Goal: Task Accomplishment & Management: Complete application form

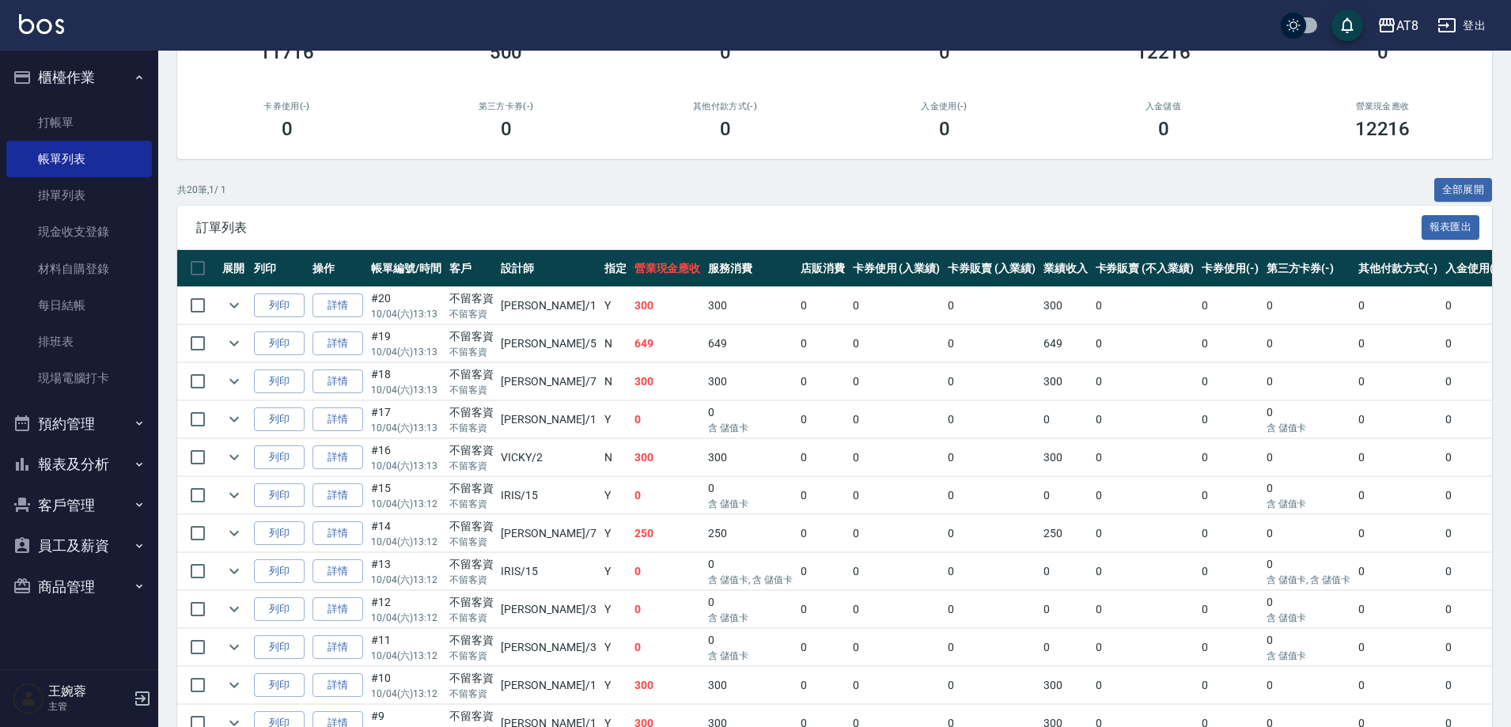
scroll to position [164, 0]
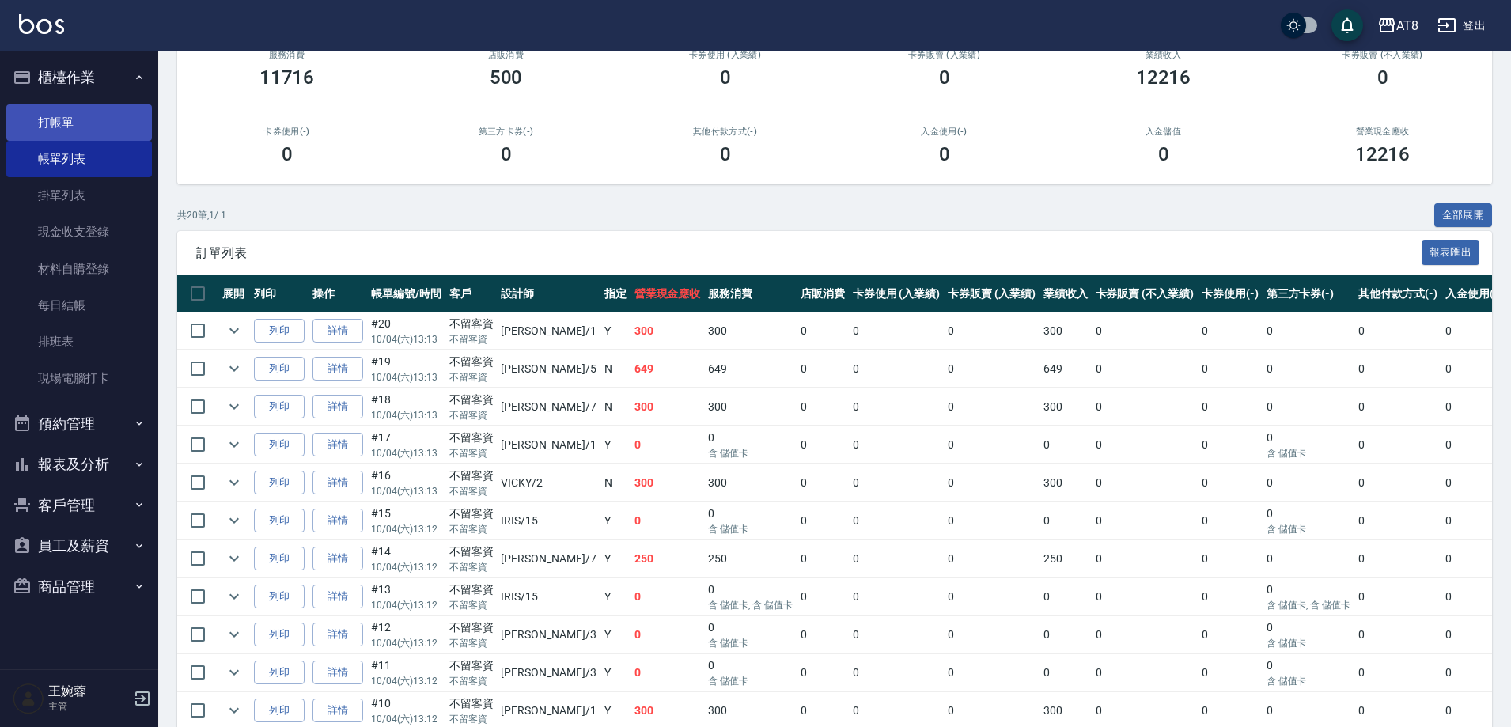
click at [116, 115] on link "打帳單" at bounding box center [79, 122] width 146 height 36
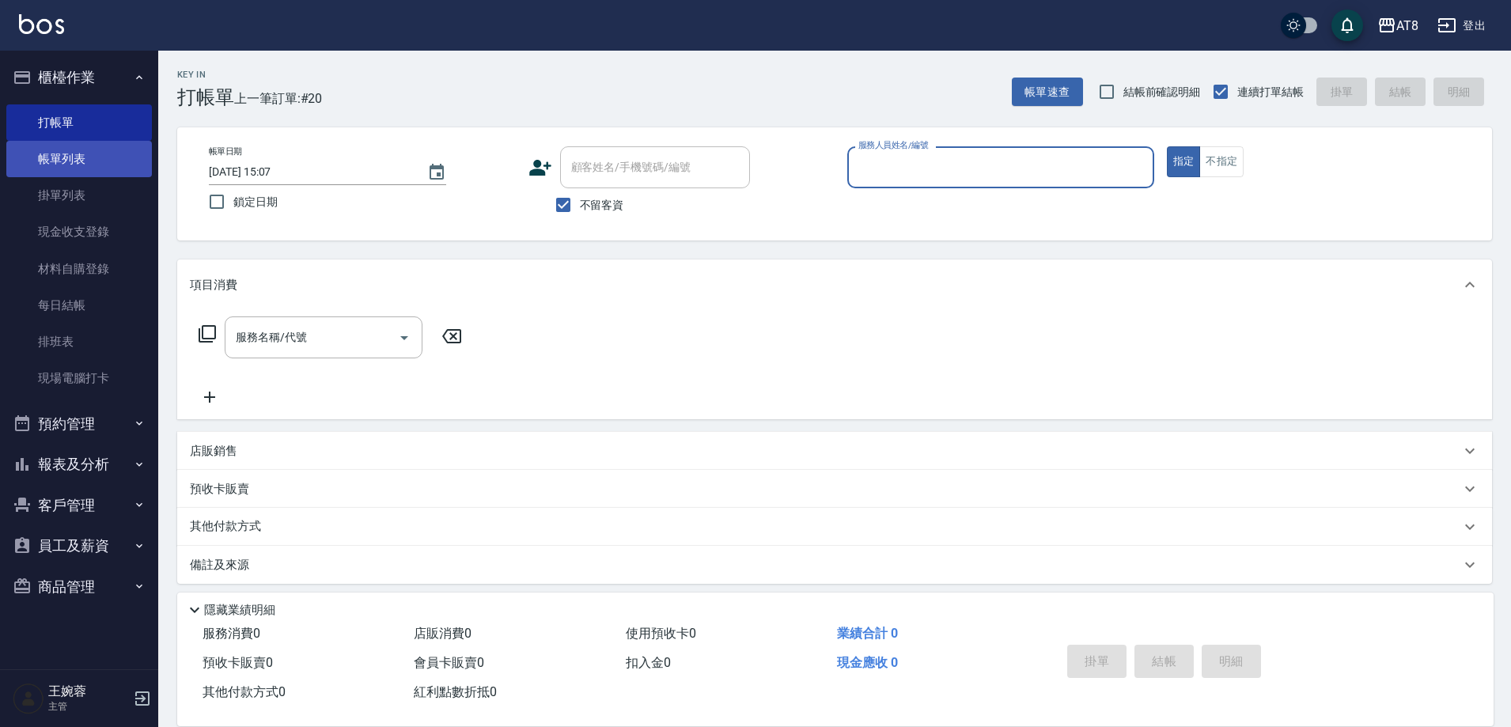
click at [72, 148] on link "帳單列表" at bounding box center [79, 159] width 146 height 36
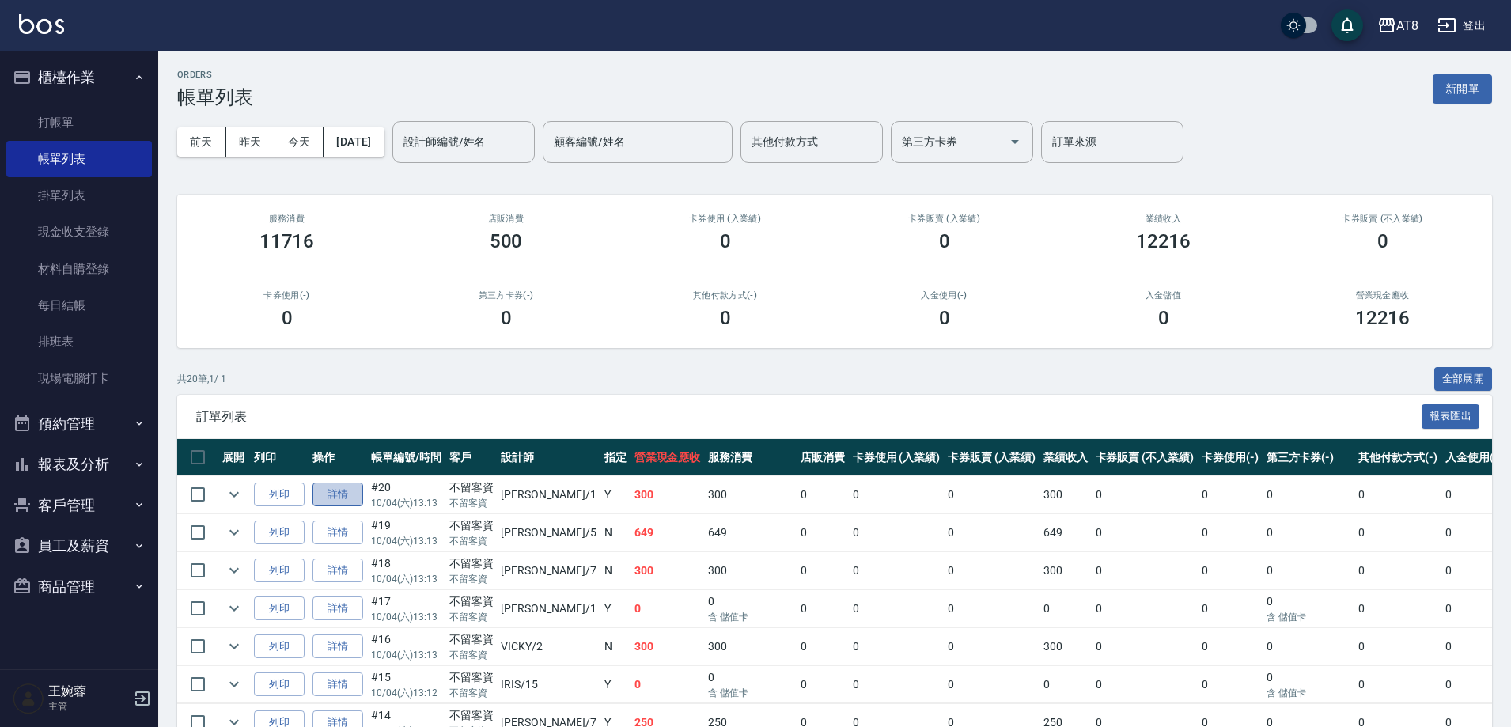
click at [355, 507] on link "詳情" at bounding box center [338, 495] width 51 height 25
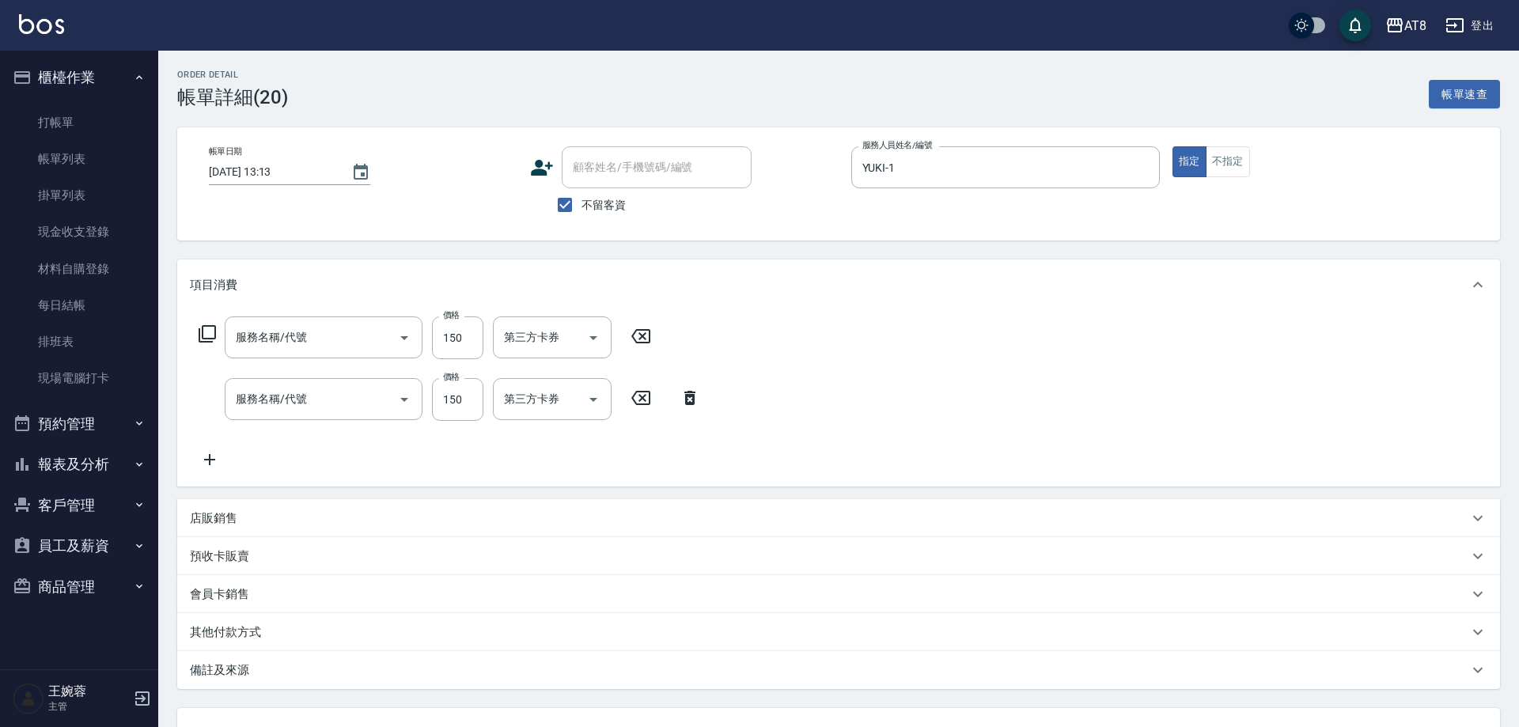
type input "[DATE] 13:13"
checkbox input "true"
type input "YUKI-1"
type input "剪髮(2150)"
type input "洗髮(1150)"
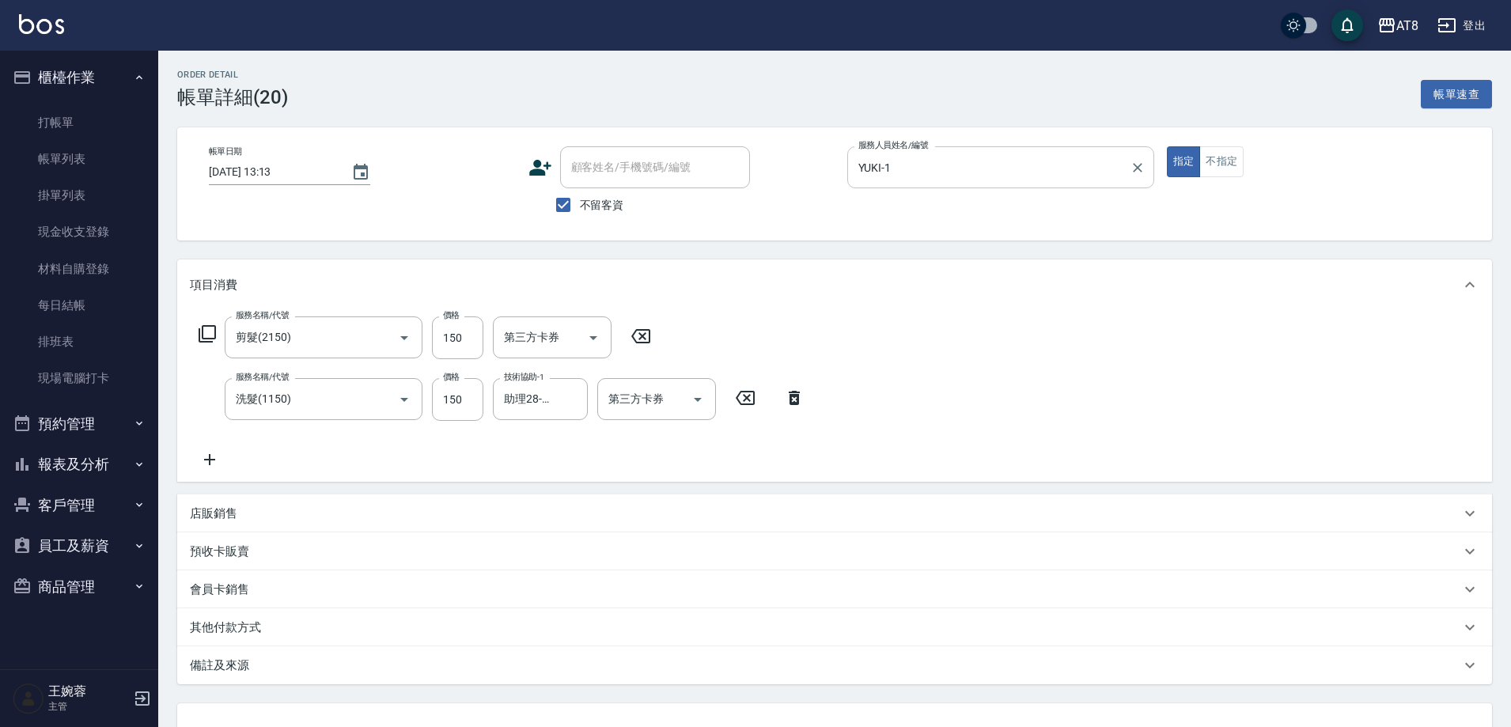
click at [1034, 179] on input "YUKI-1" at bounding box center [988, 167] width 269 height 28
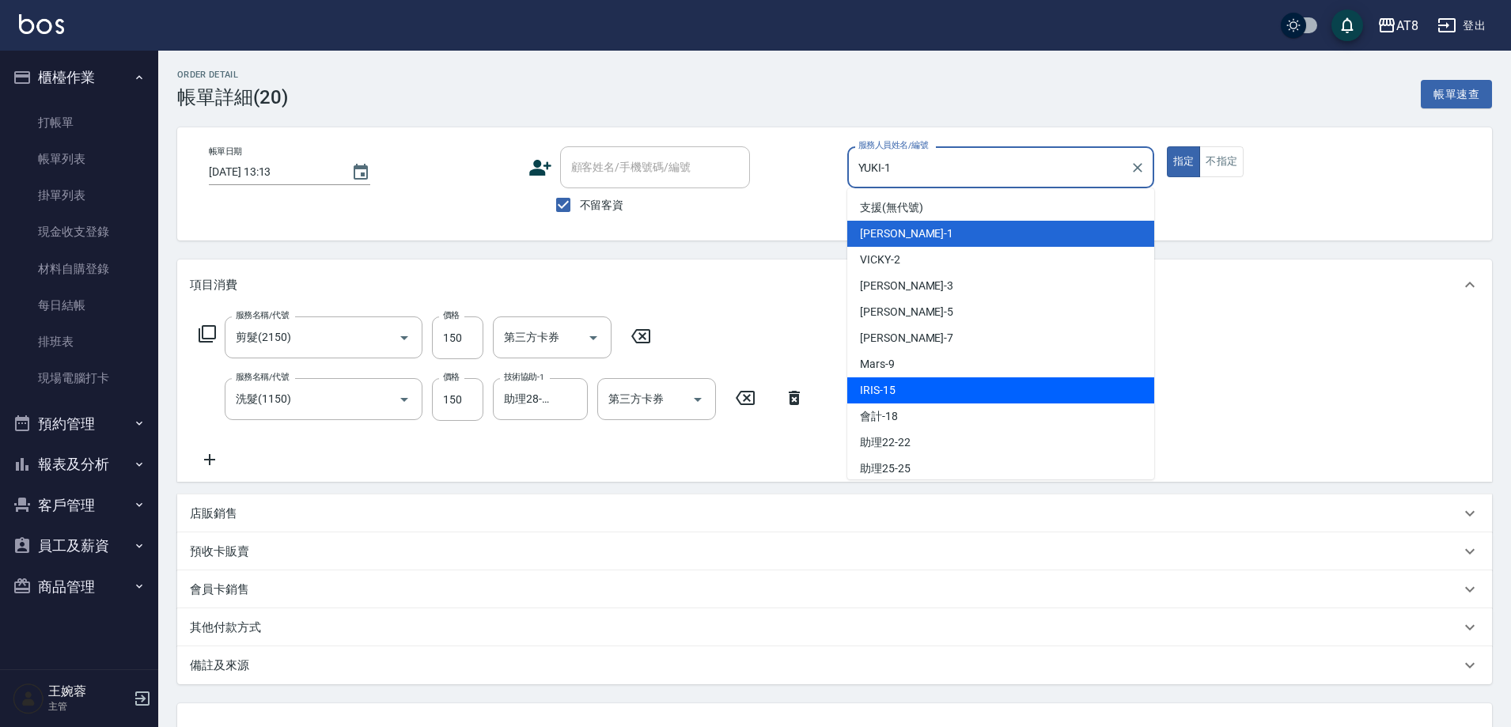
click at [935, 384] on div "IRIS -15" at bounding box center [1000, 390] width 307 height 26
type input "IRIS-15"
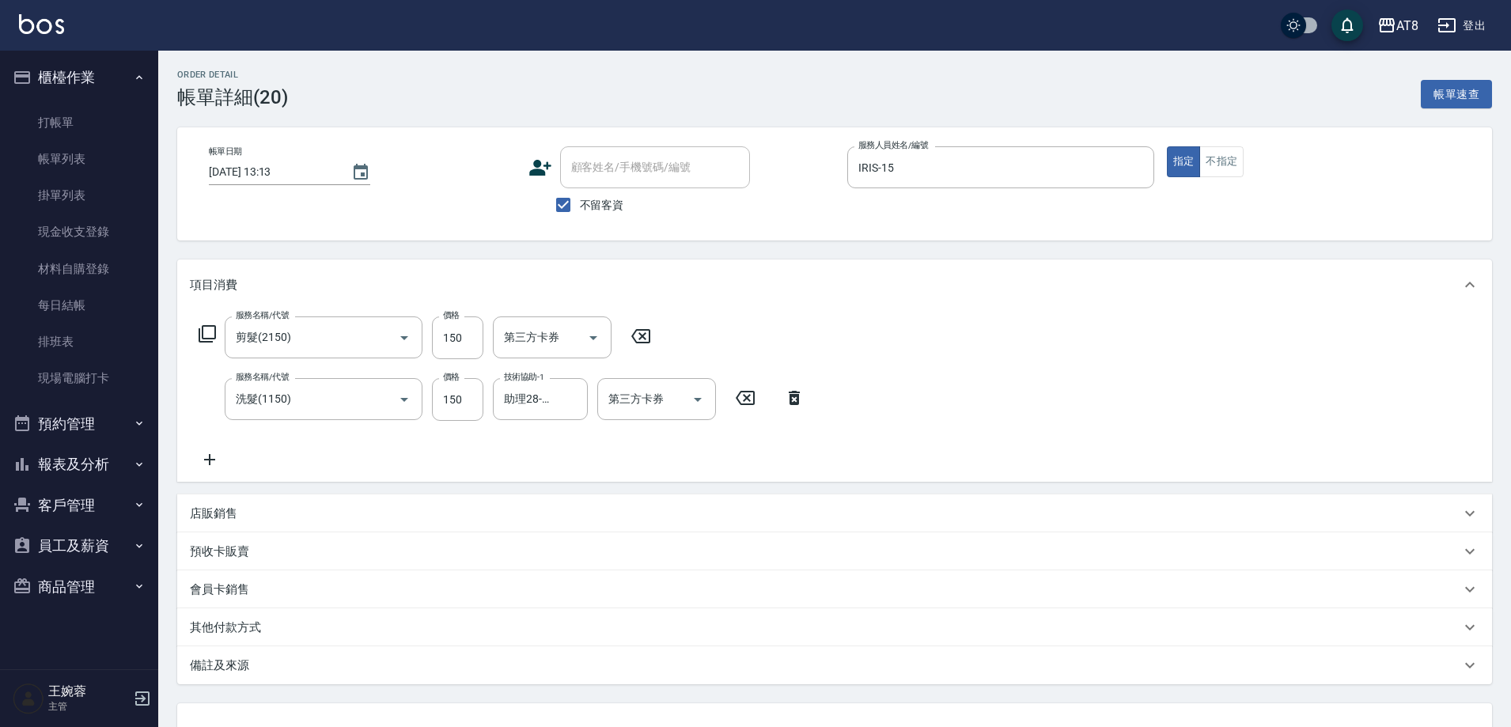
click at [793, 407] on icon at bounding box center [795, 397] width 40 height 19
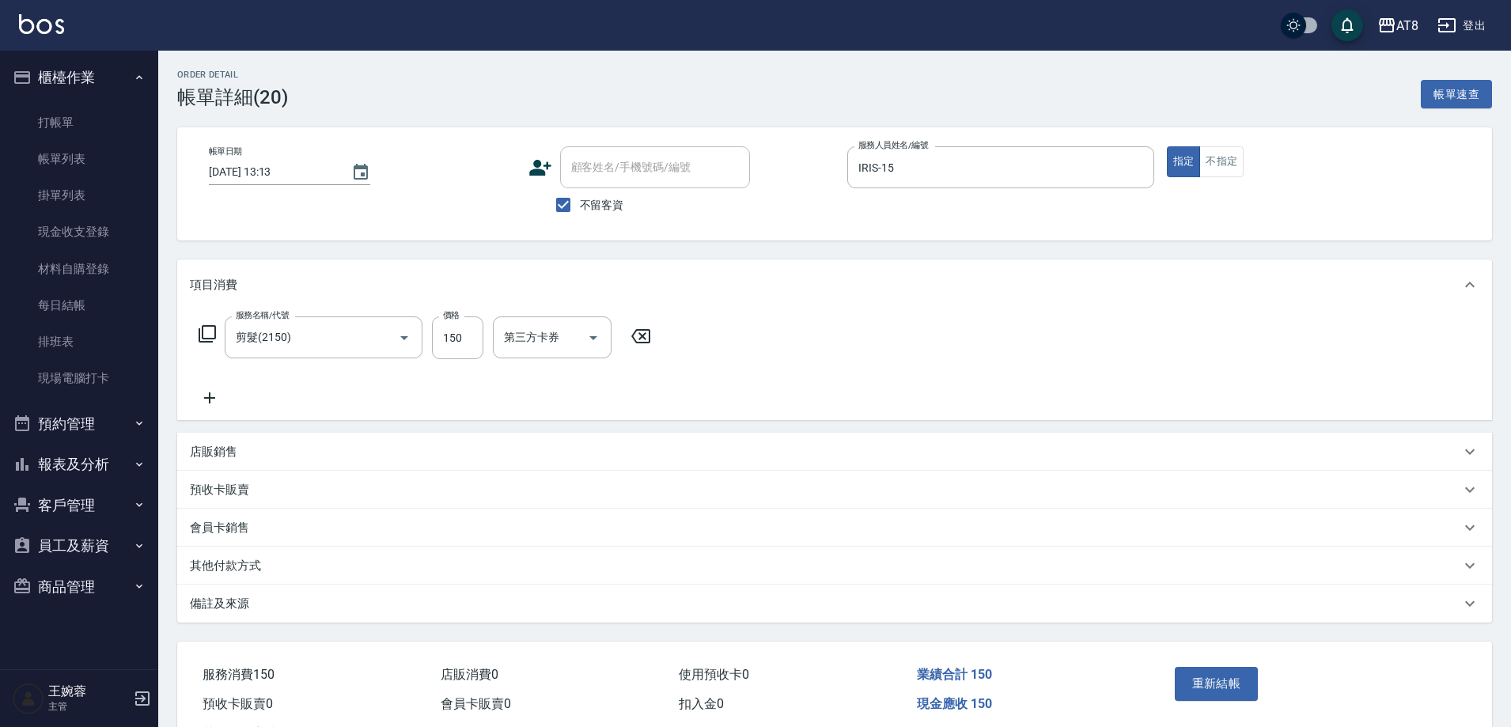
click at [646, 343] on icon at bounding box center [640, 336] width 19 height 14
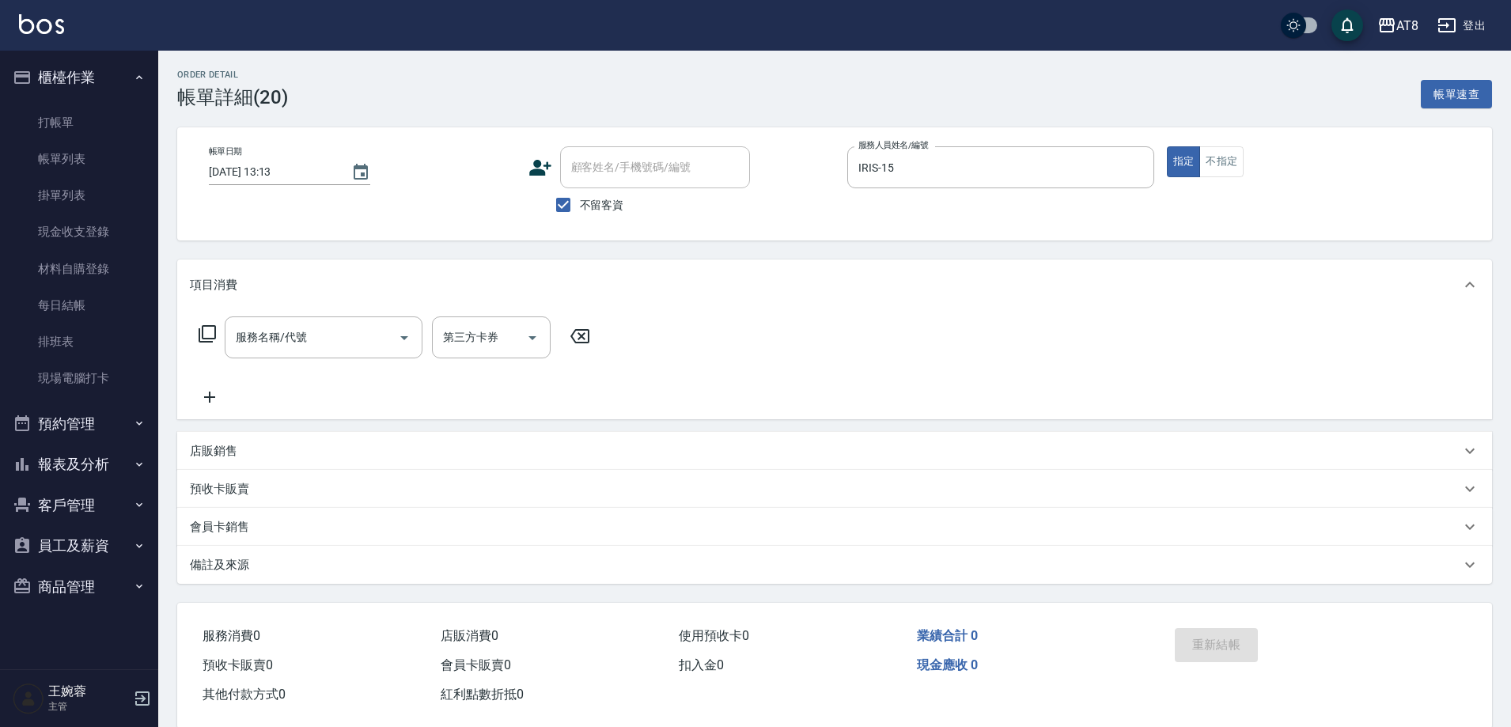
click at [343, 307] on div "項目消費" at bounding box center [834, 284] width 1315 height 51
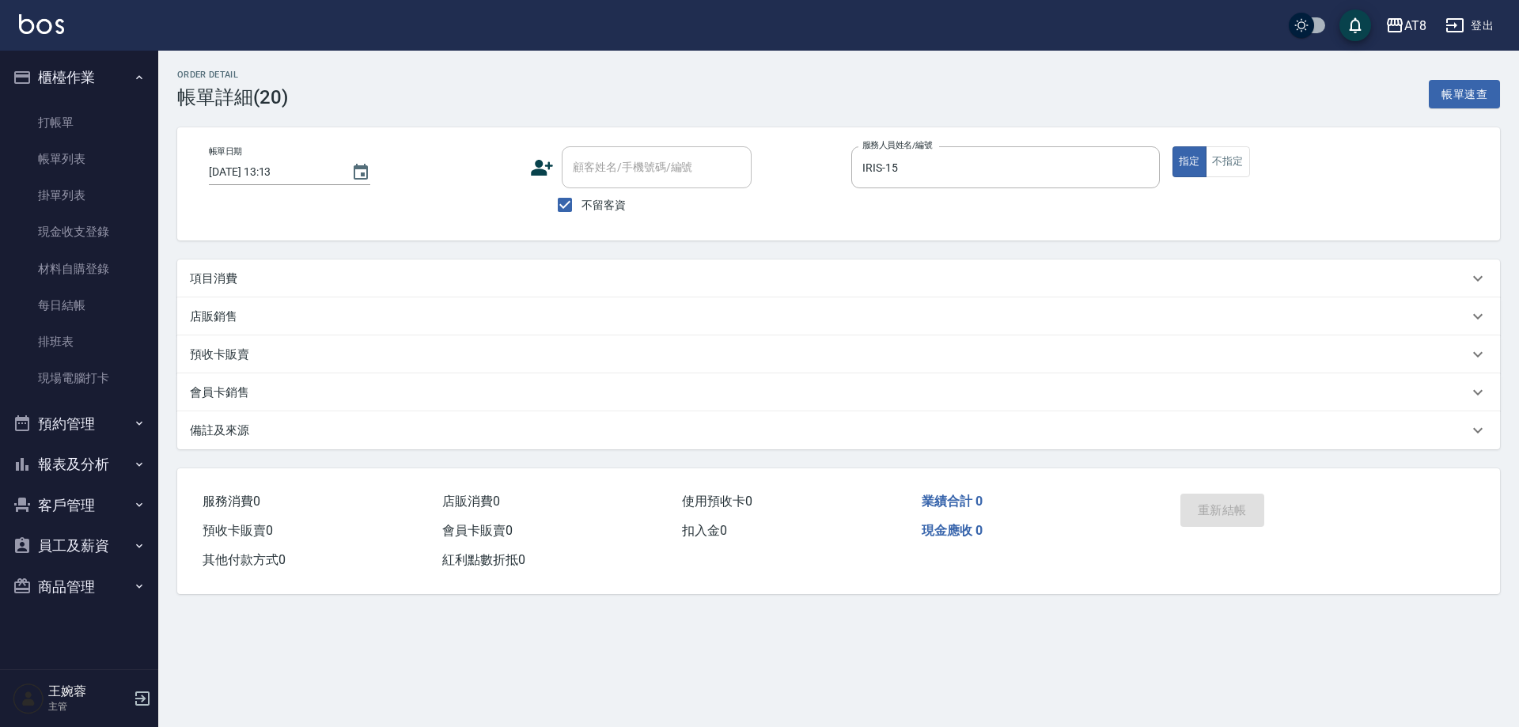
click at [339, 320] on div "店販銷售" at bounding box center [829, 317] width 1278 height 17
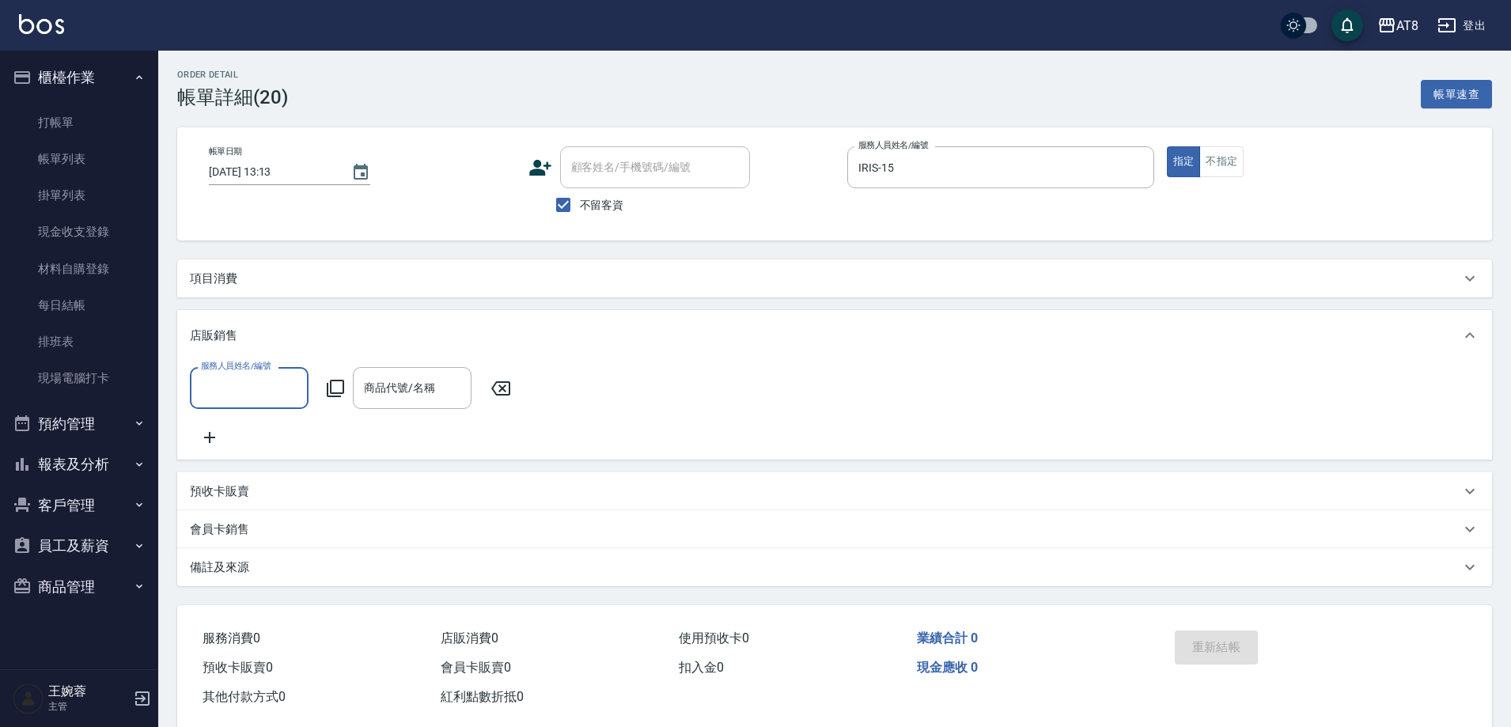
click at [233, 284] on p "項目消費" at bounding box center [213, 279] width 47 height 17
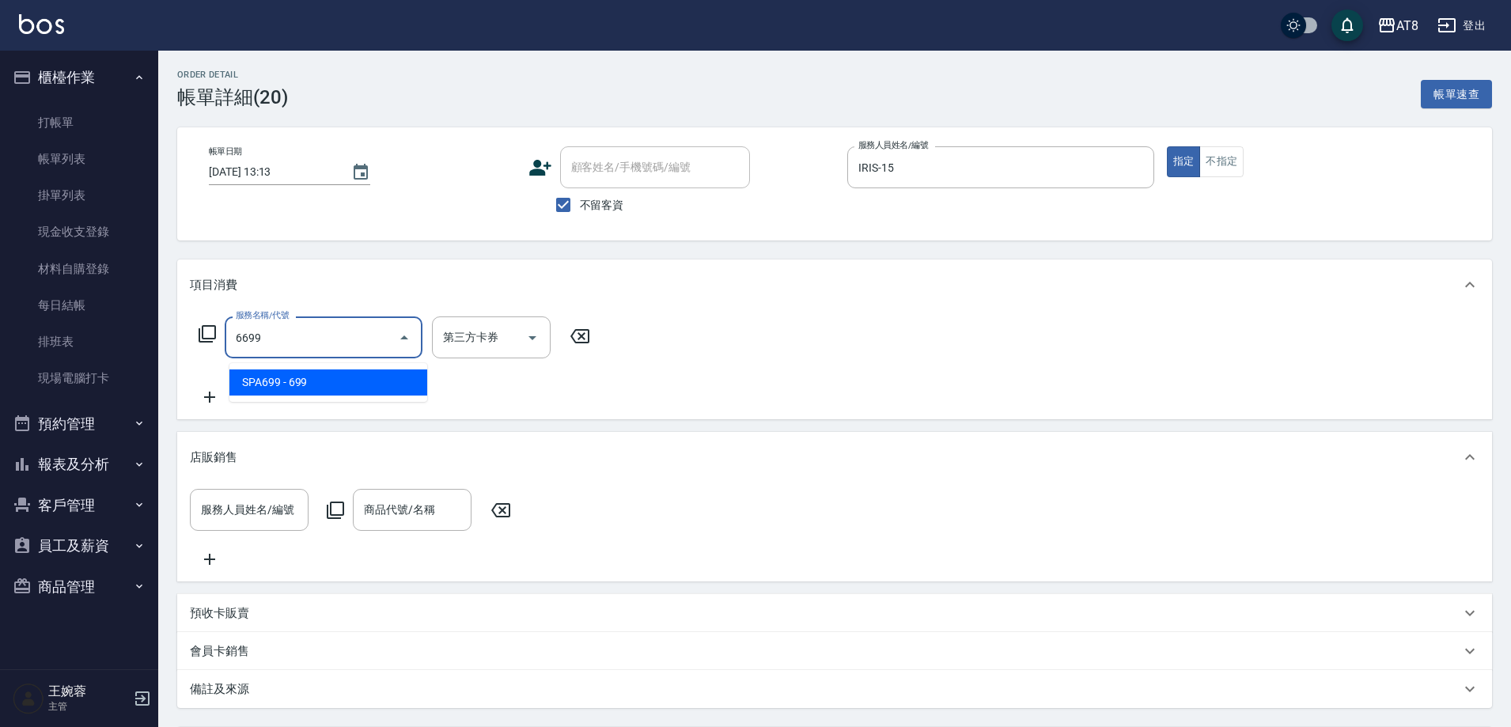
type input "SPA699(6699)"
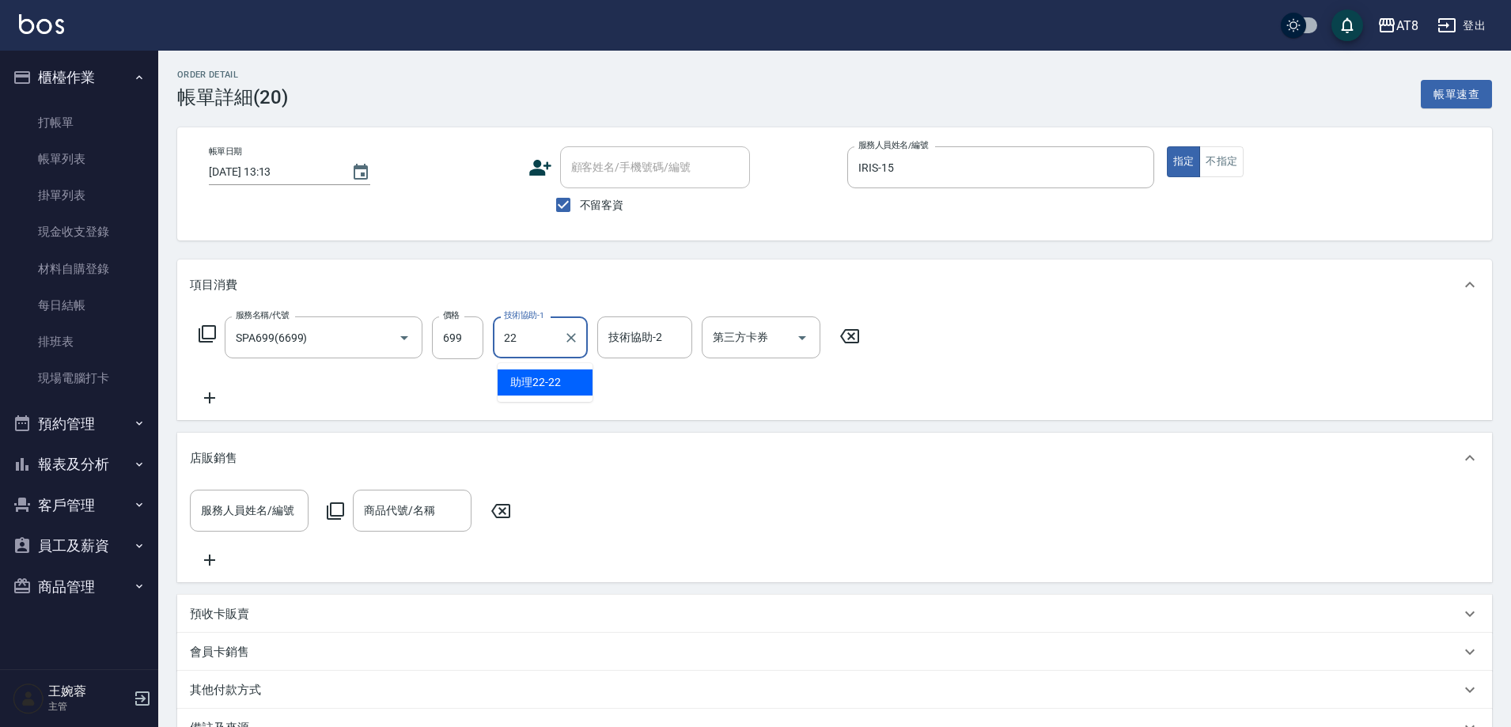
type input "助理22-22"
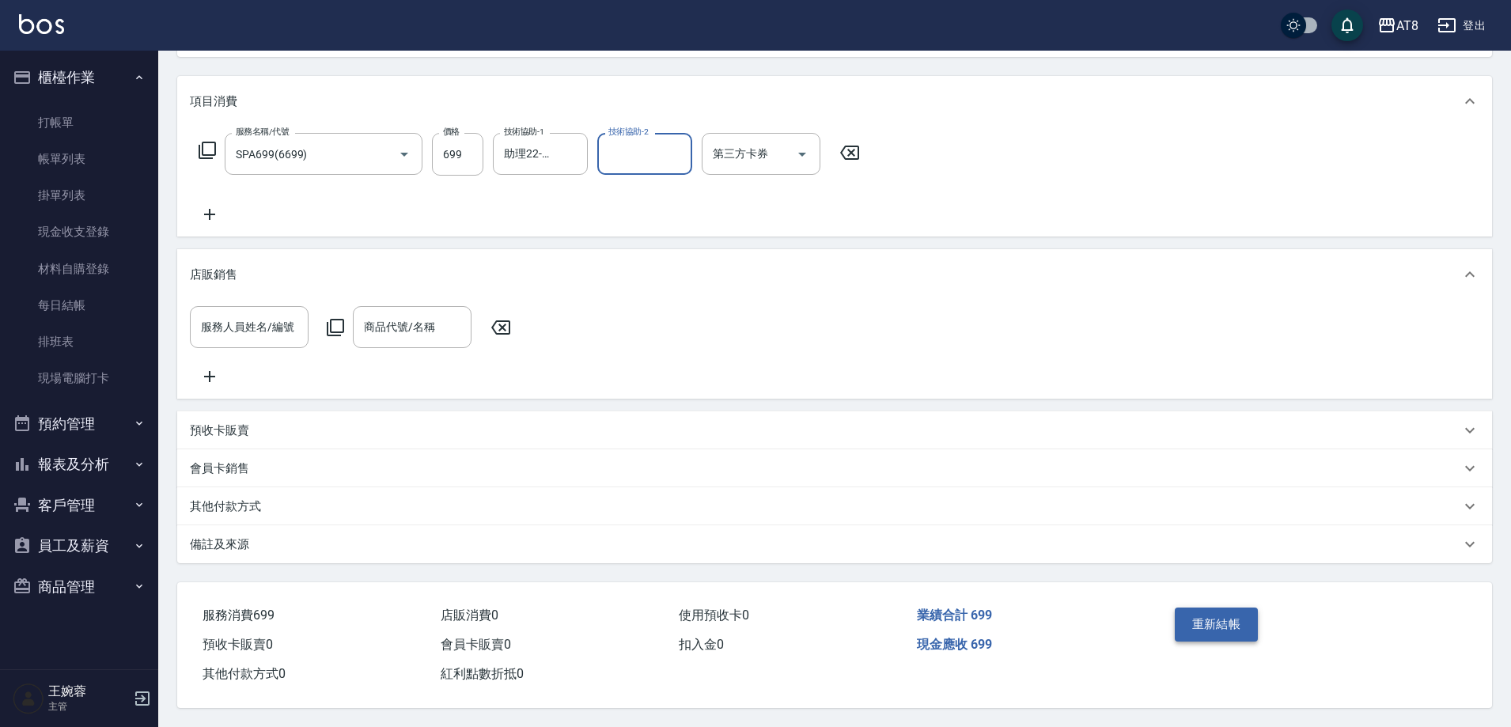
click at [1229, 613] on button "重新結帳" at bounding box center [1217, 624] width 84 height 33
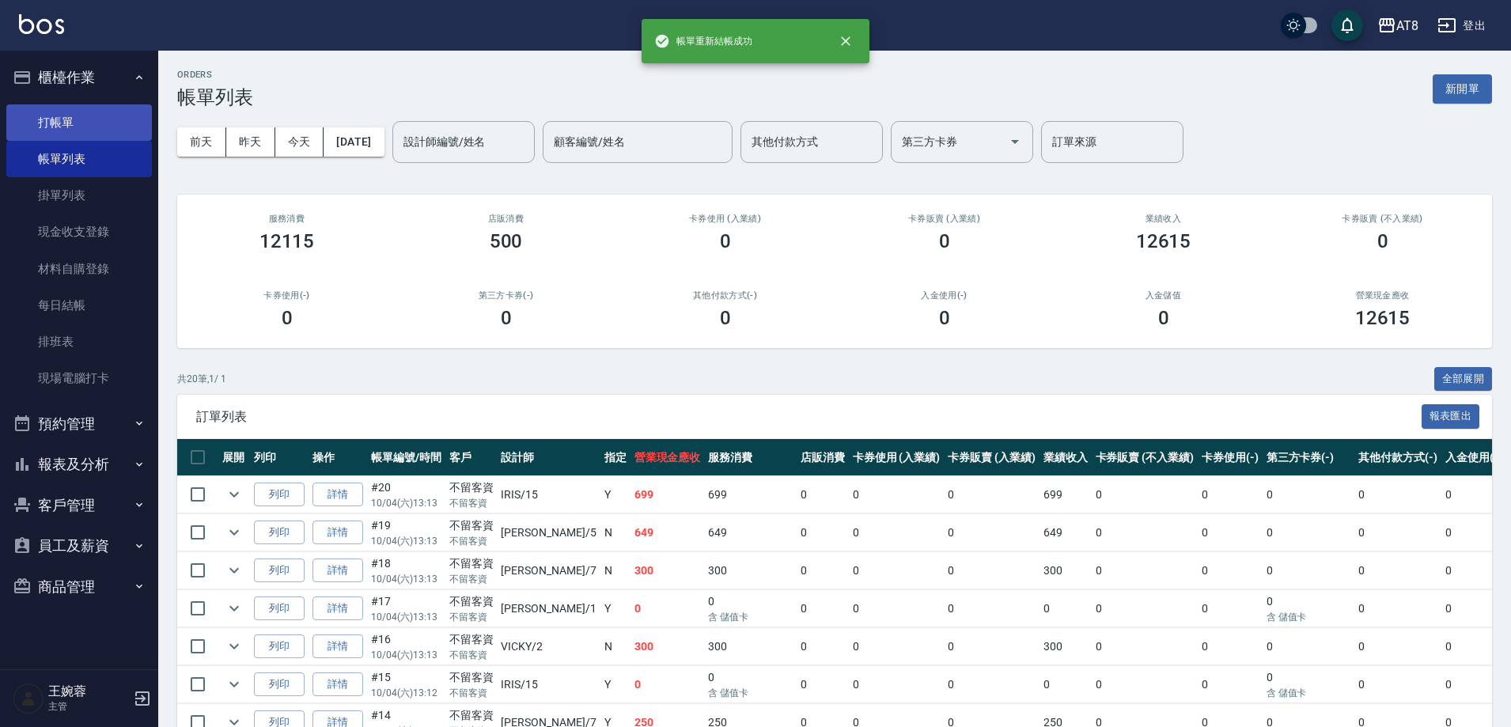
click at [70, 122] on link "打帳單" at bounding box center [79, 122] width 146 height 36
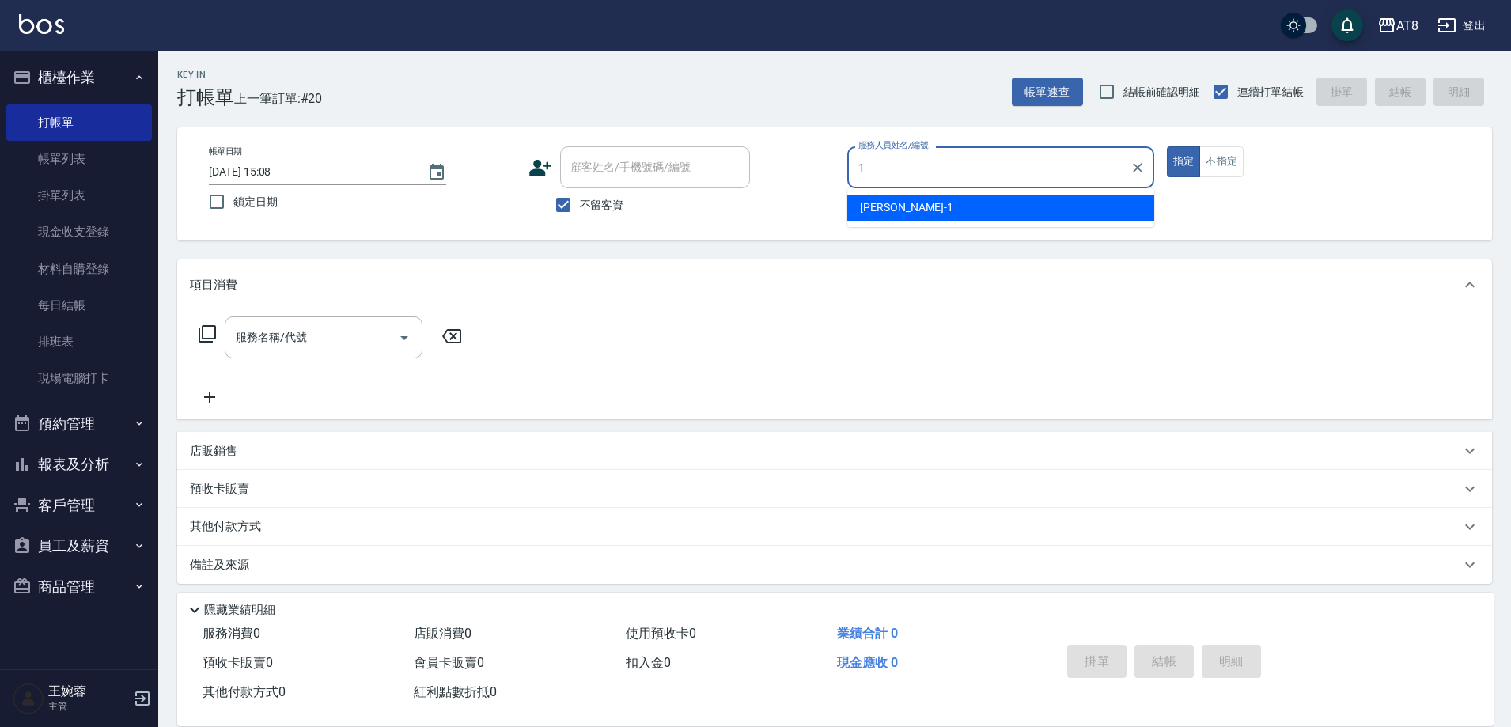
type input "YUKI-1"
type button "true"
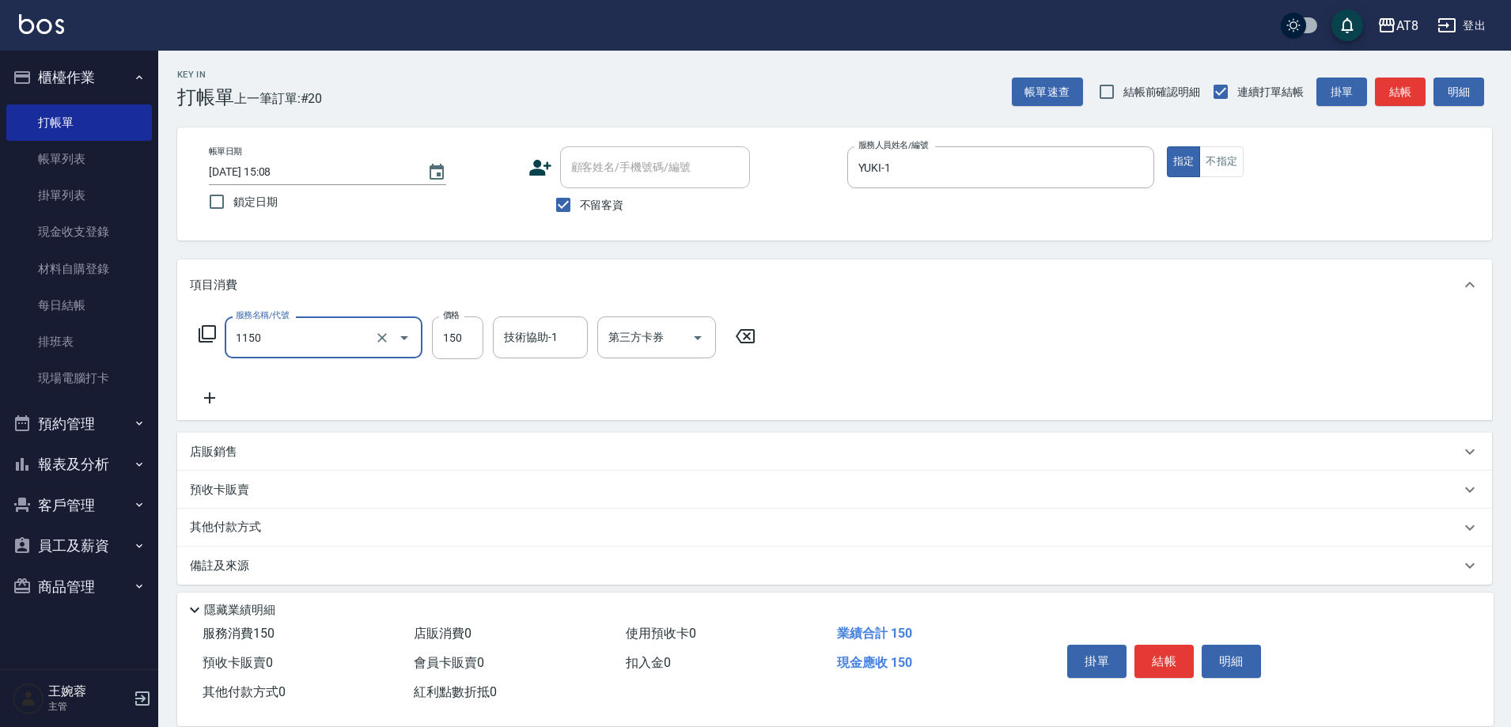
type input "洗髮(1150)"
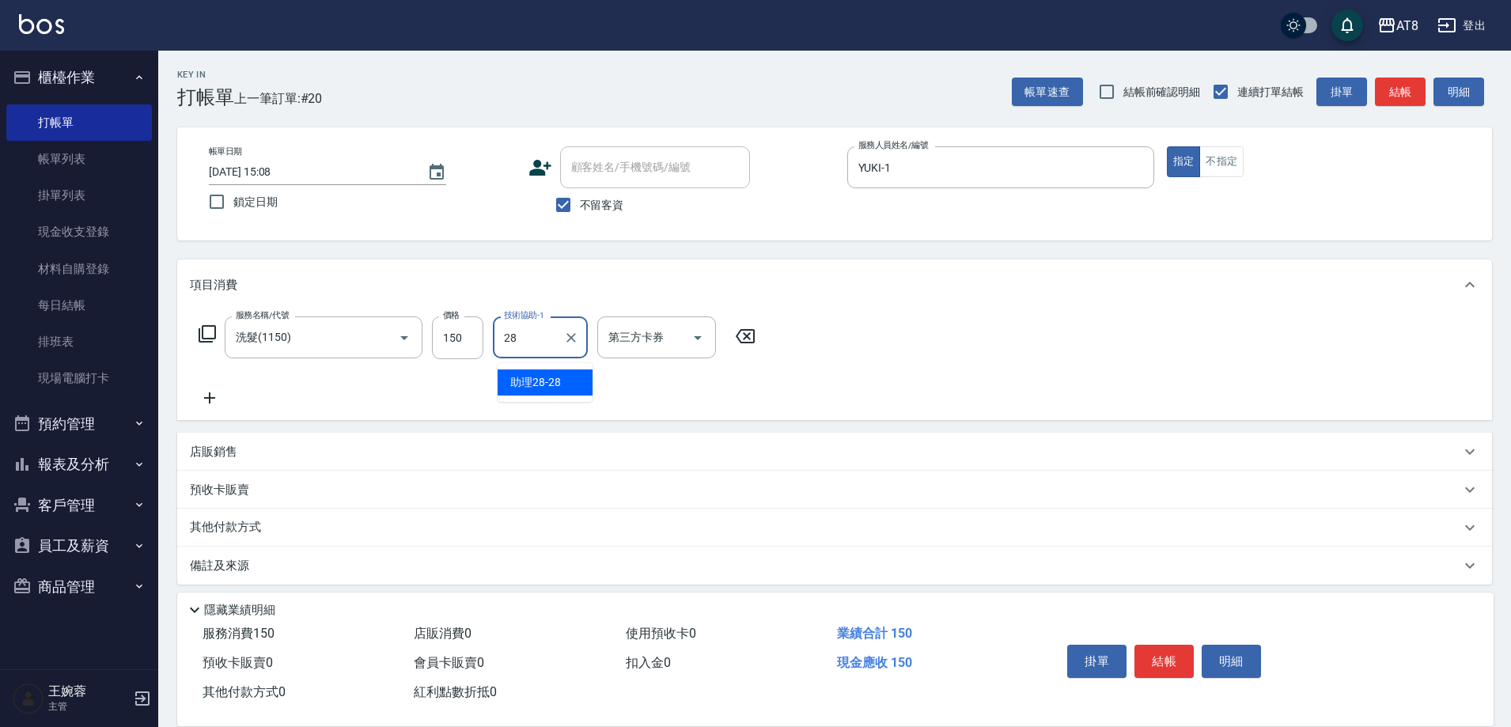
type input "助理28-28"
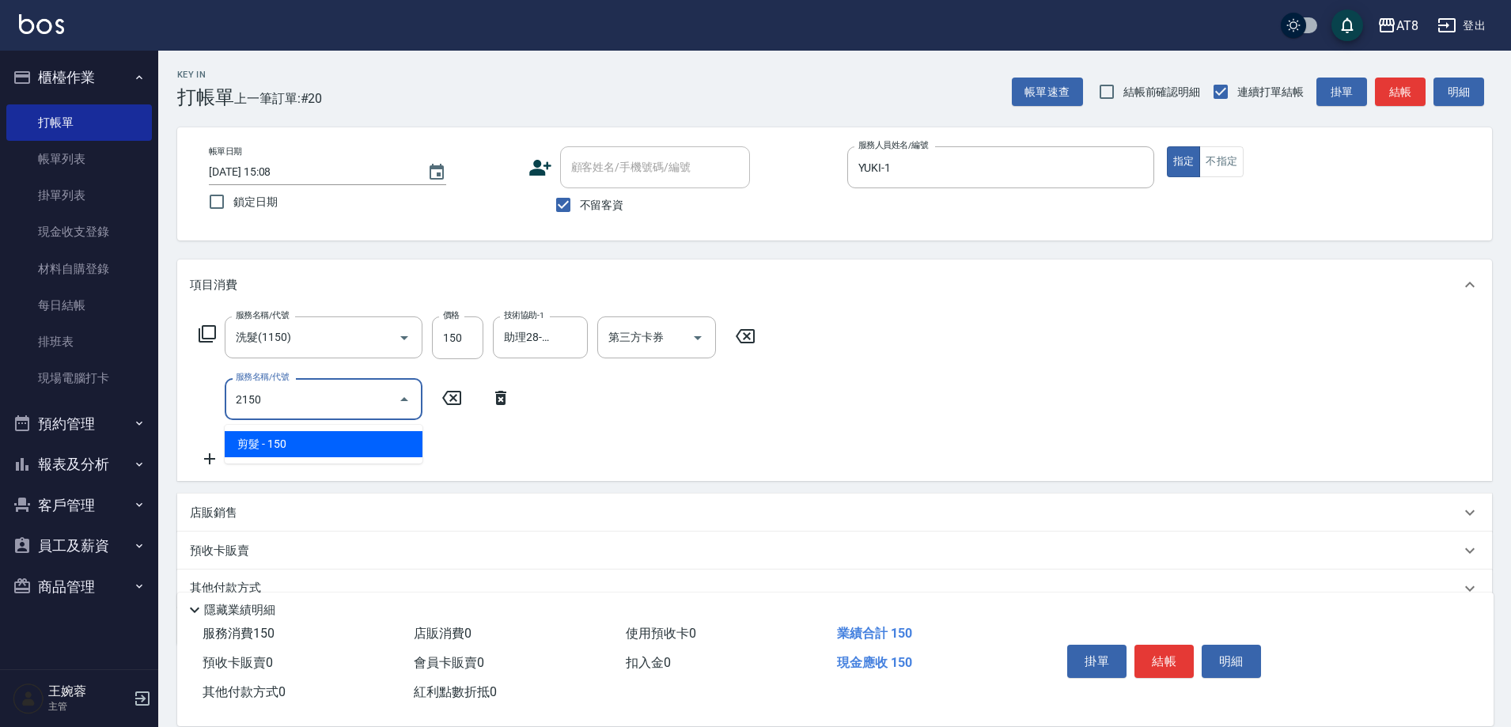
type input "剪髮(2150)"
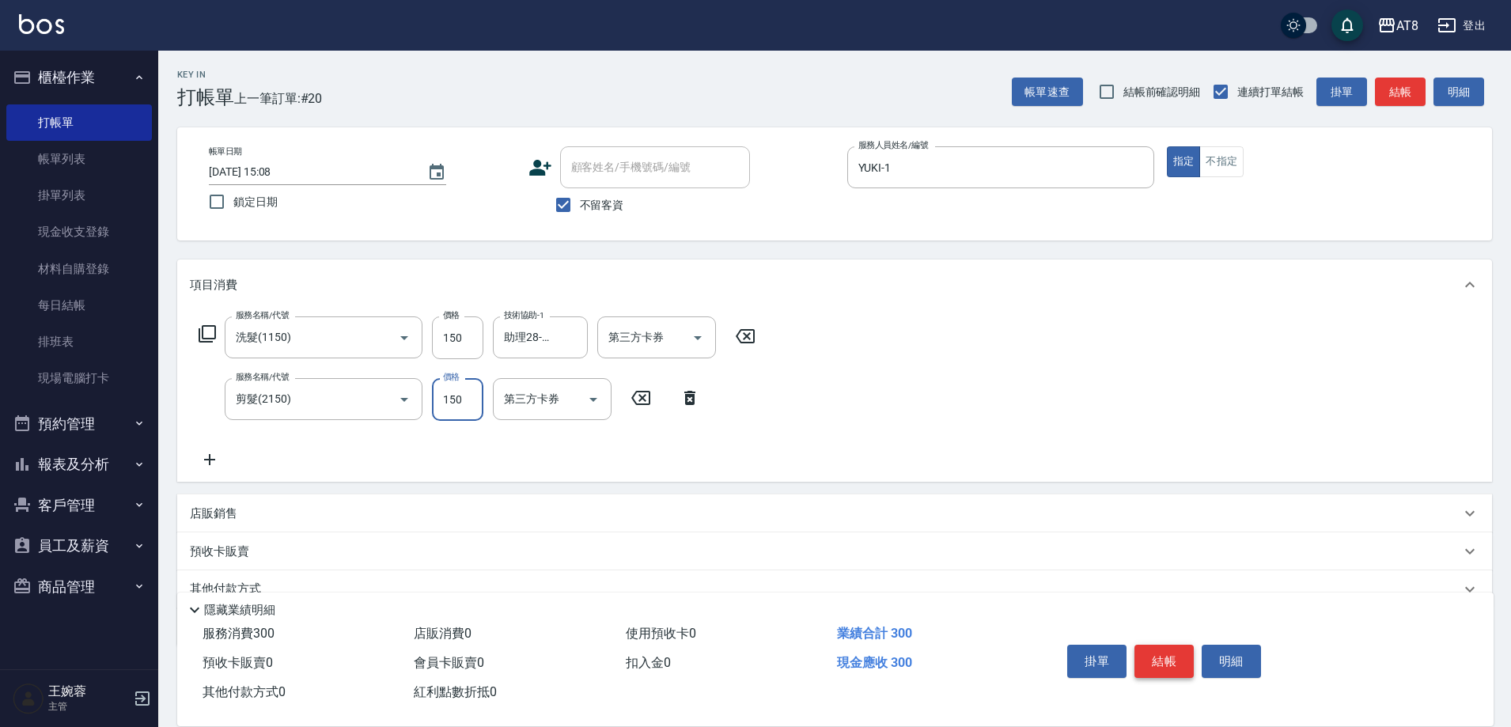
click at [1169, 645] on button "結帳" at bounding box center [1164, 661] width 59 height 33
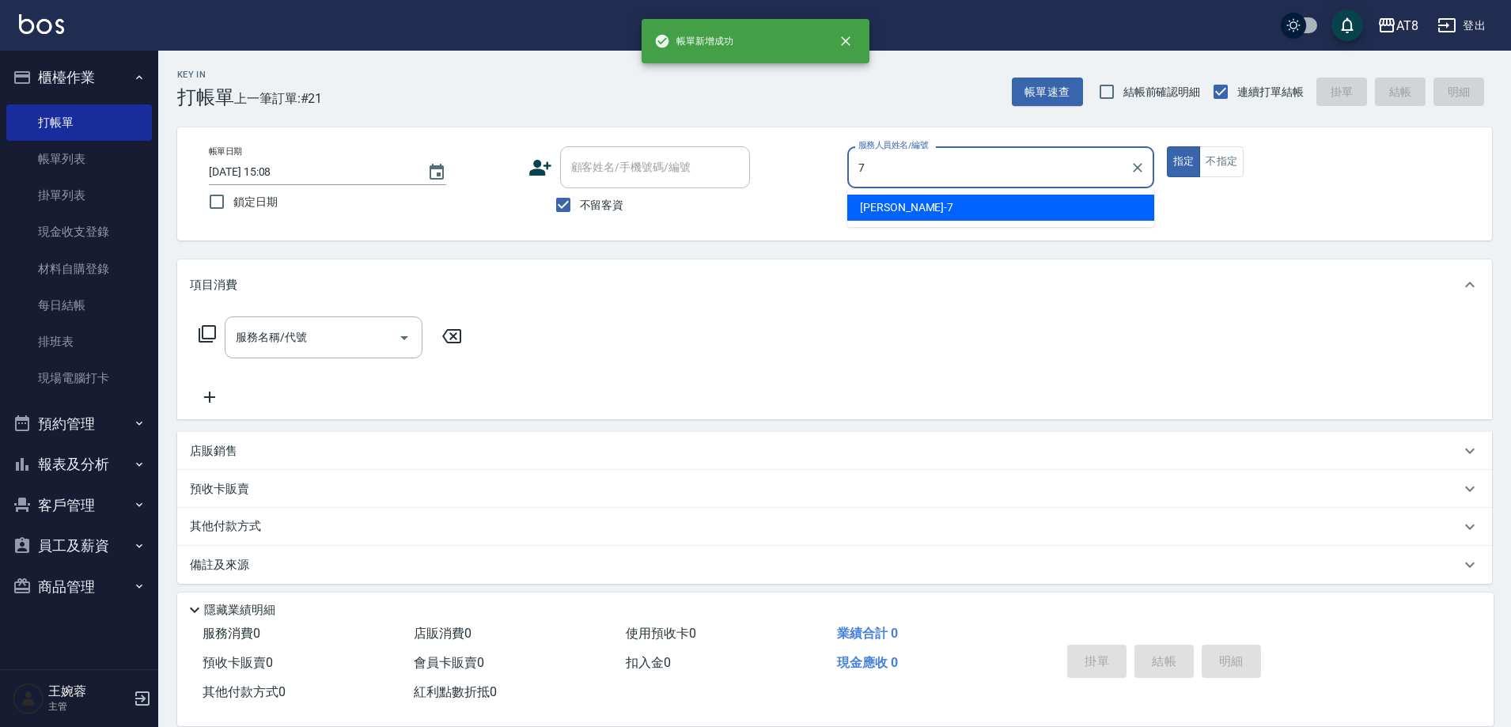
type input "[PERSON_NAME]-7"
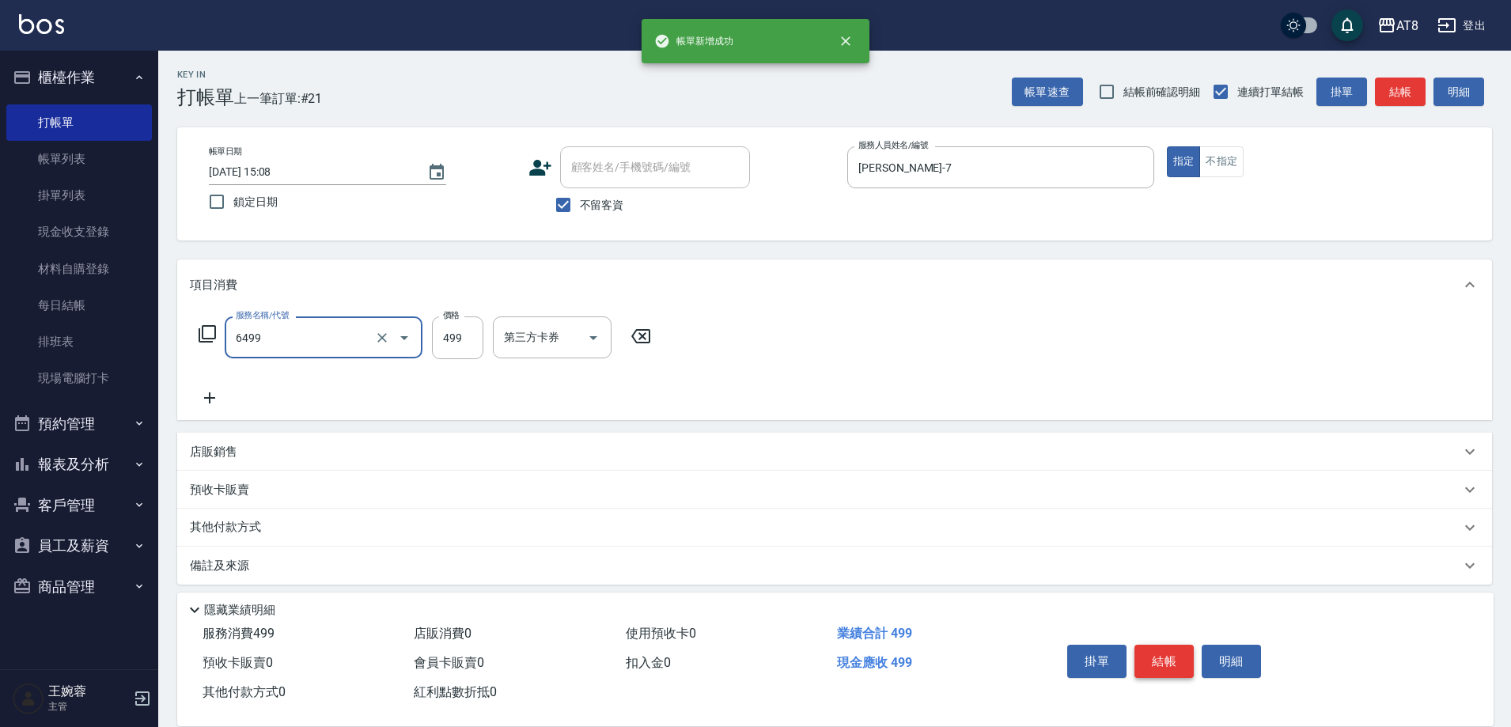
type input "SPA499(6499)"
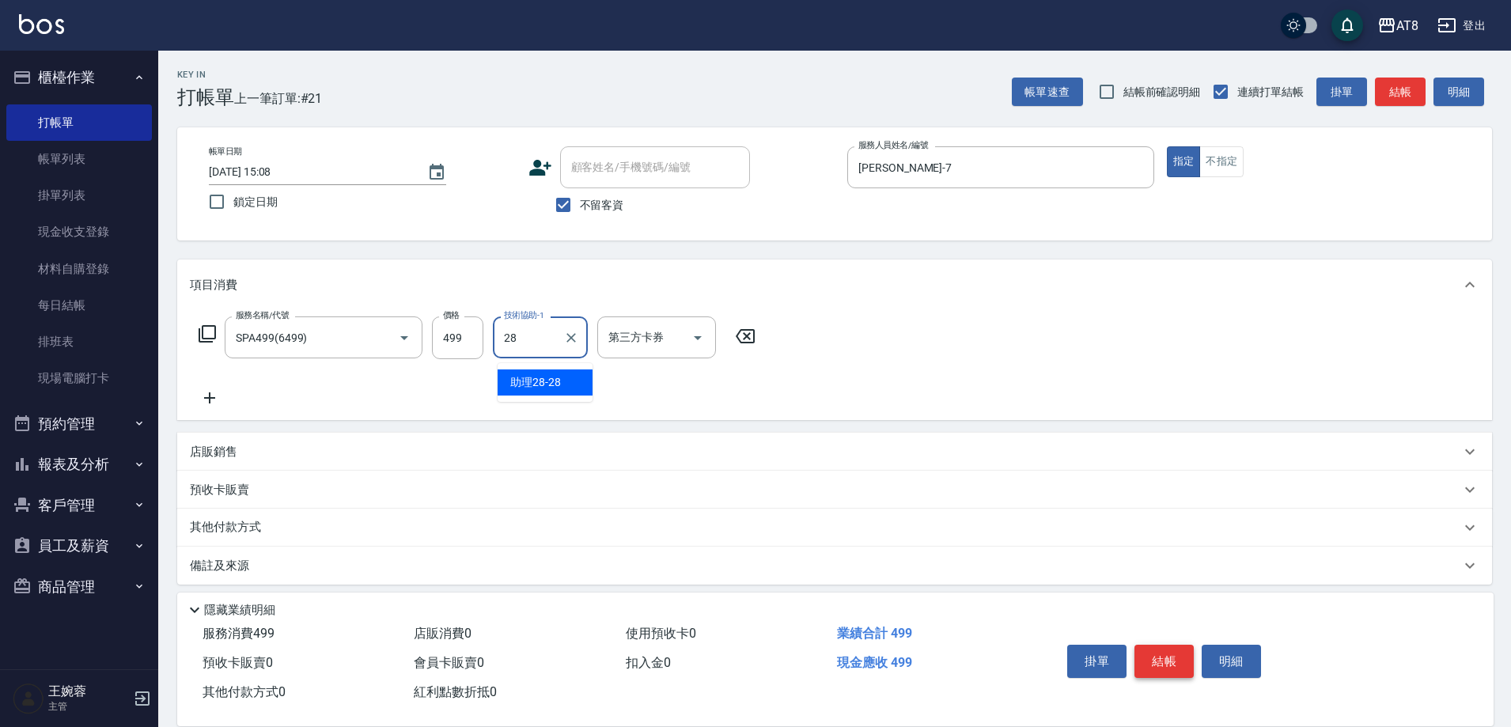
type input "助理28-28"
click at [1169, 645] on button "結帳" at bounding box center [1164, 661] width 59 height 33
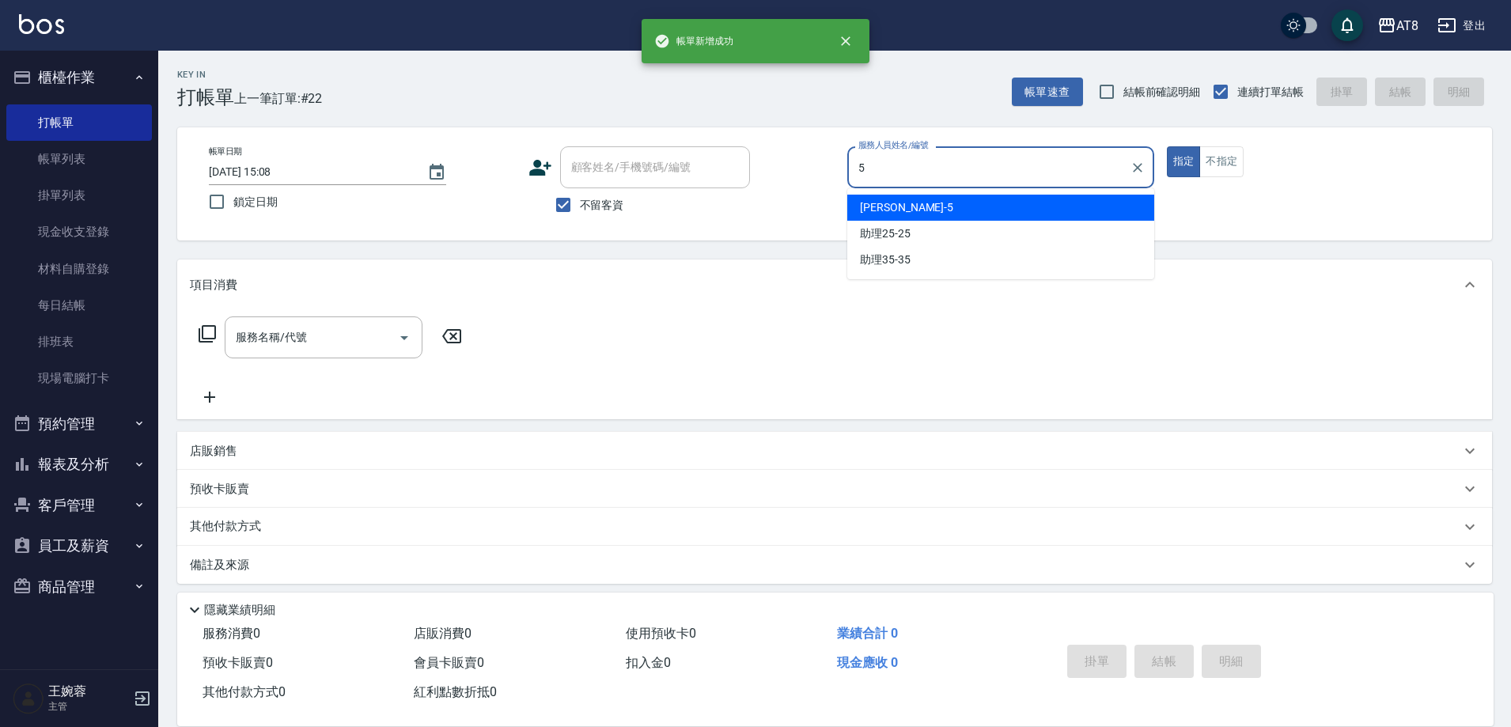
type input "HANK-5"
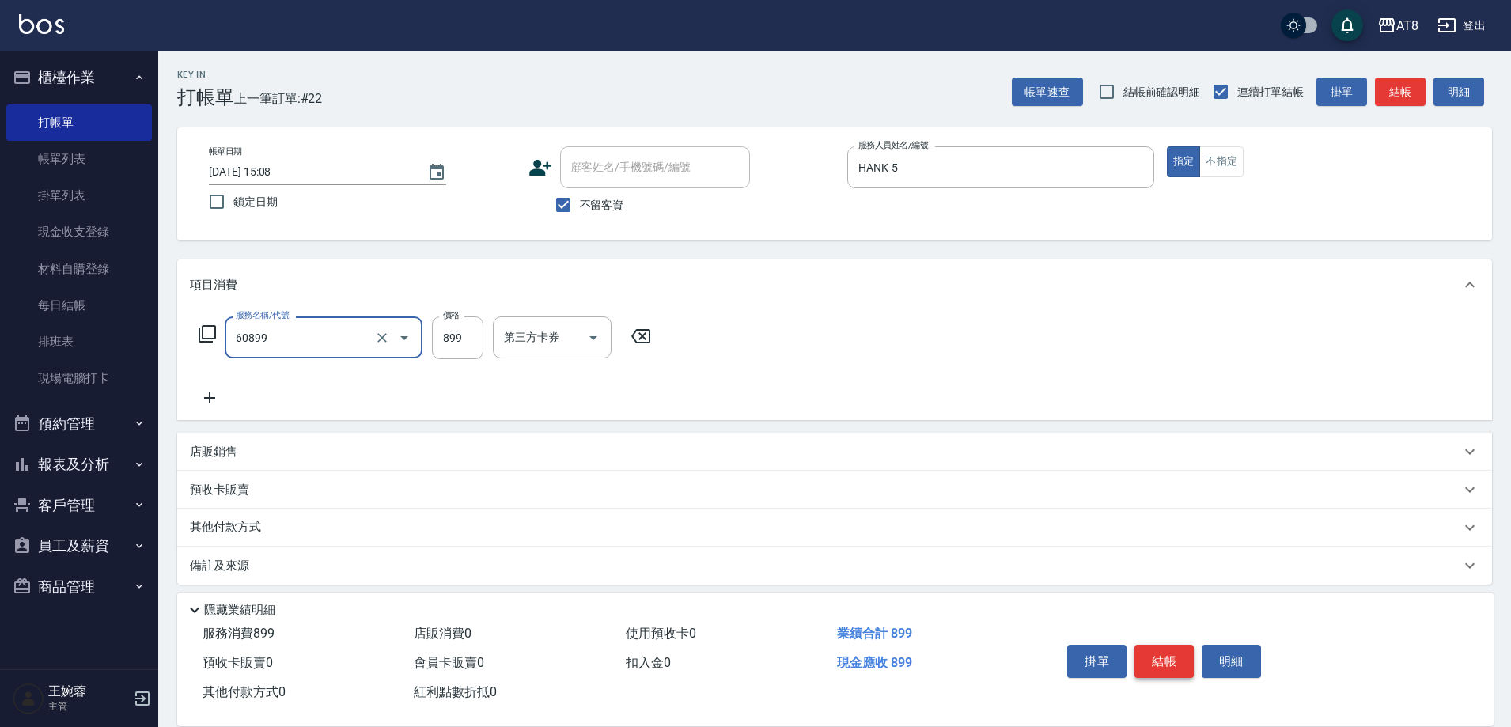
type input "入金SPA899(60899)"
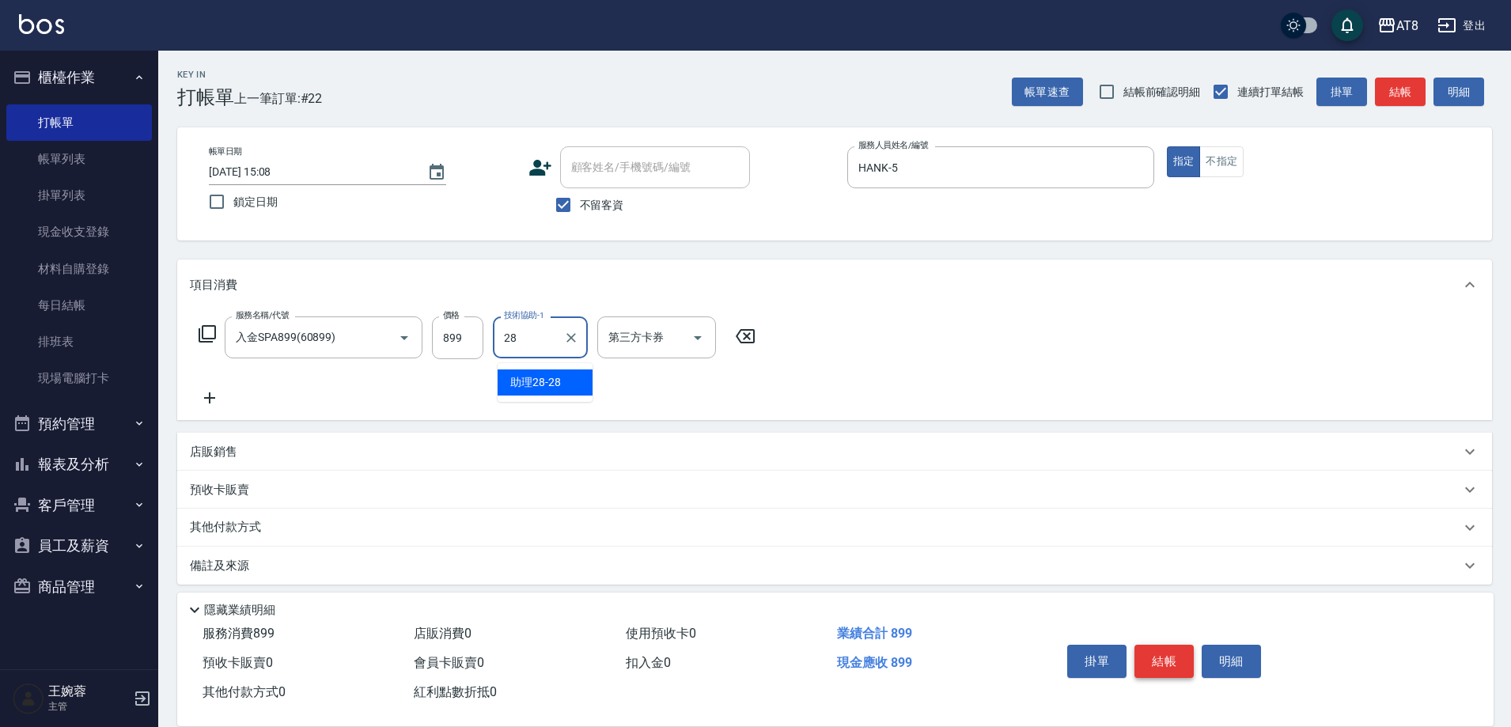
type input "助理28-28"
click at [705, 339] on icon "Open" at bounding box center [697, 337] width 19 height 19
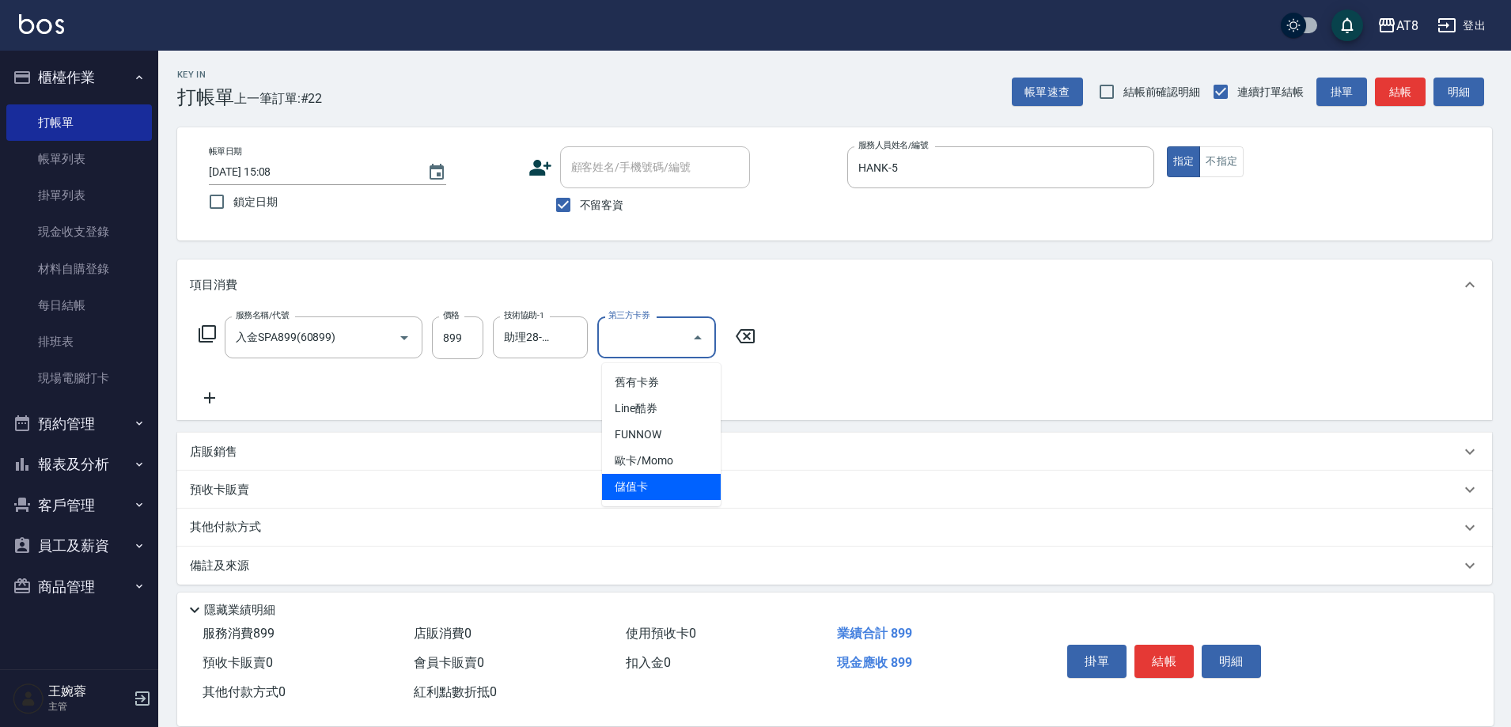
click at [661, 494] on span "儲值卡" at bounding box center [661, 487] width 119 height 26
type input "儲值卡"
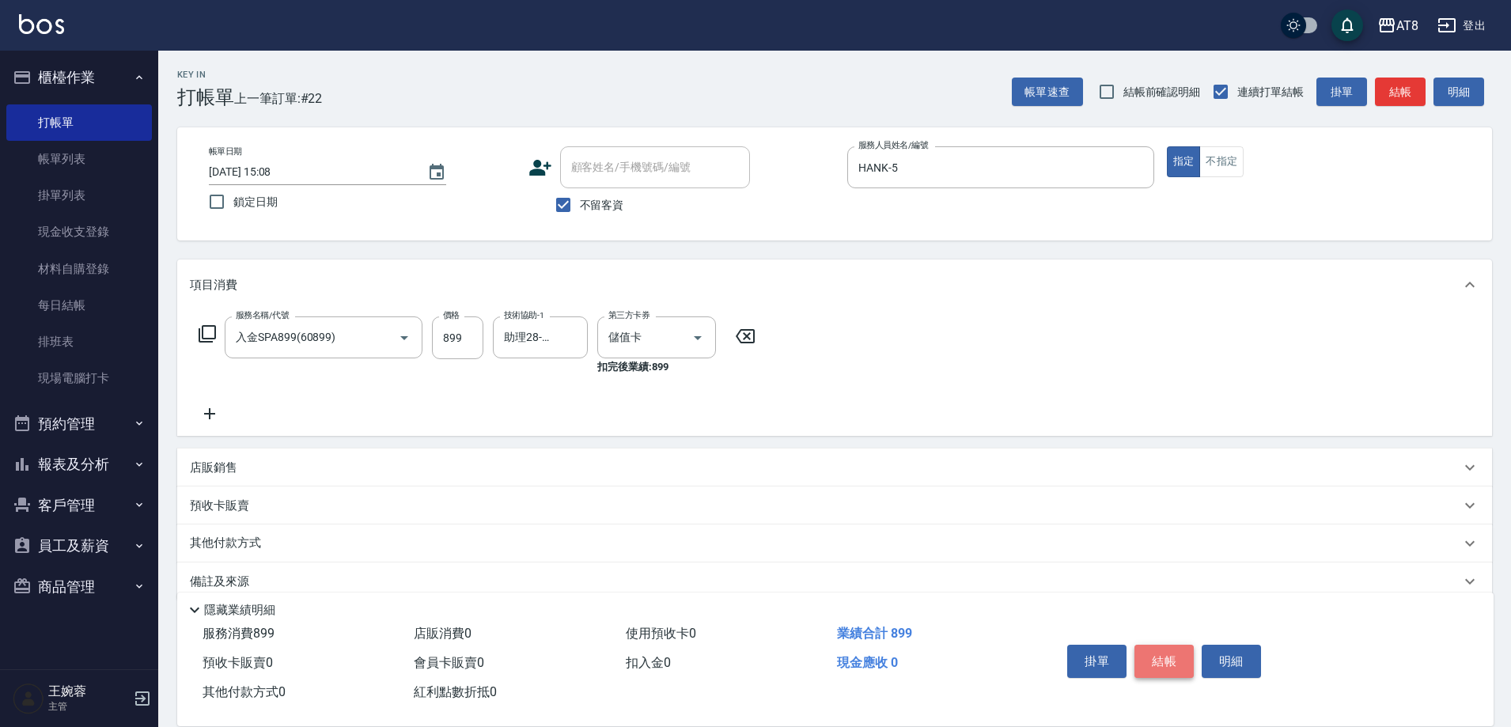
click at [1190, 657] on button "結帳" at bounding box center [1164, 661] width 59 height 33
